Goal: Go to known website: Access a specific website the user already knows

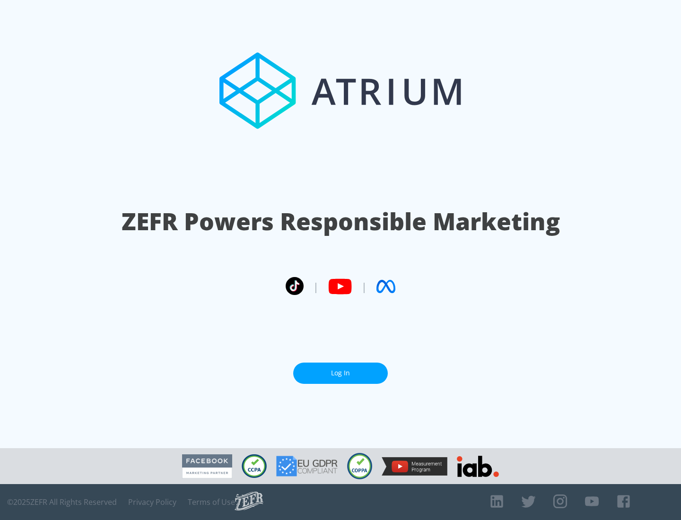
click at [340, 373] on link "Log In" at bounding box center [340, 373] width 95 height 21
